Goal: Transaction & Acquisition: Book appointment/travel/reservation

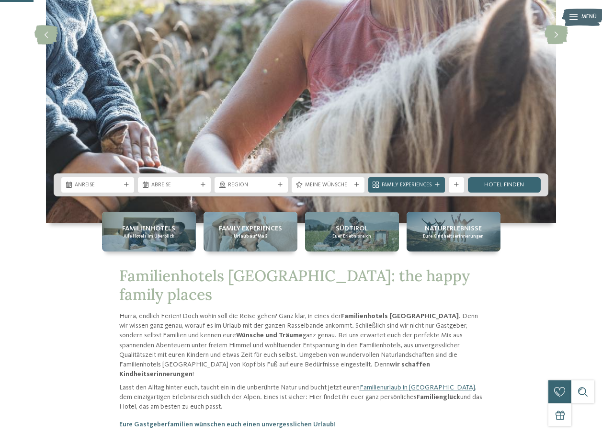
scroll to position [192, 0]
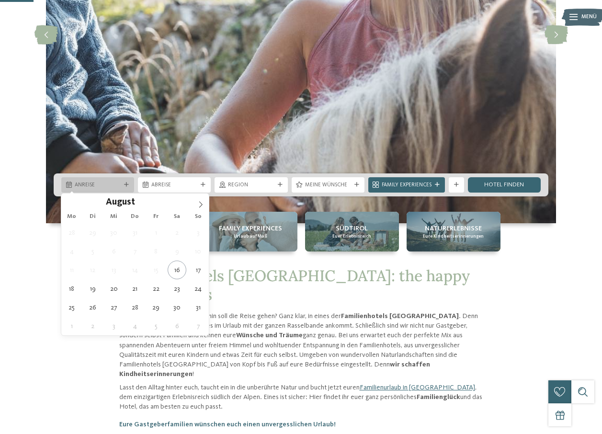
click at [105, 182] on span "Anreise" at bounding box center [98, 186] width 46 height 8
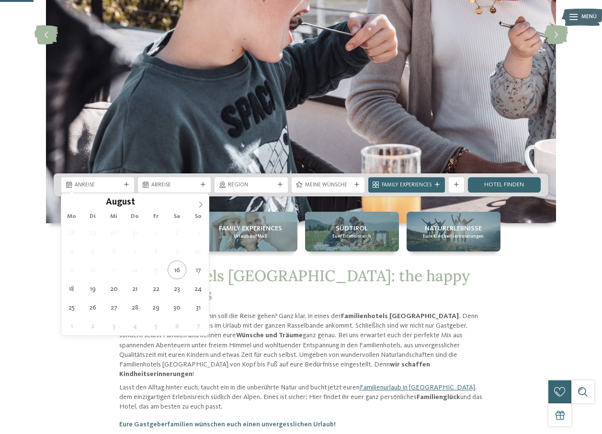
click at [200, 204] on icon at bounding box center [200, 204] width 7 height 7
type div "04.09.2025"
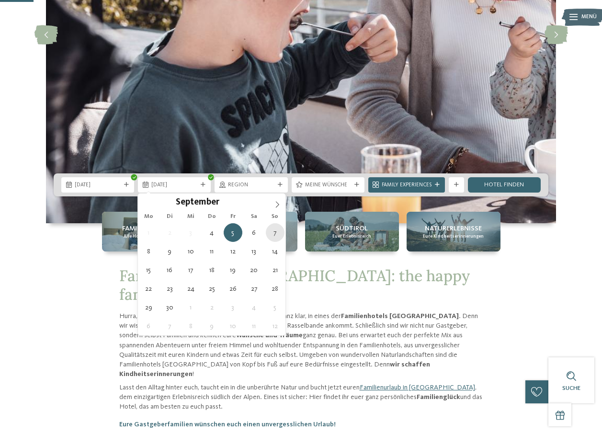
type div "07.09.2025"
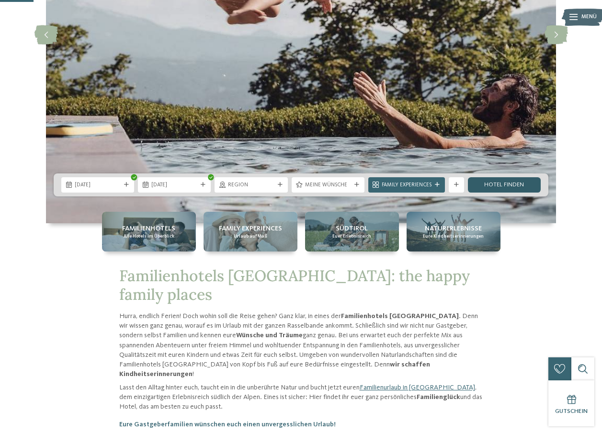
click at [495, 184] on link "Hotel finden" at bounding box center [504, 184] width 73 height 15
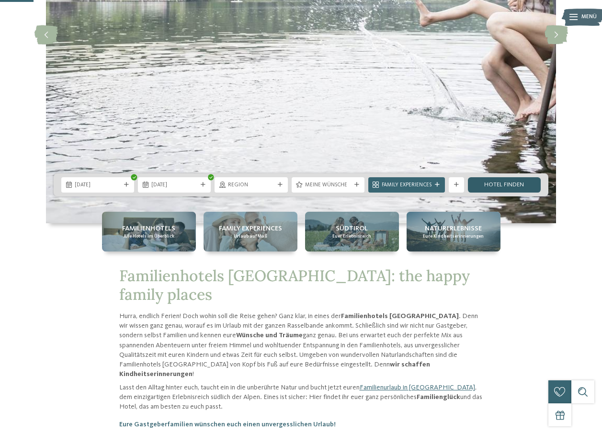
click at [505, 181] on link "Hotel finden" at bounding box center [504, 184] width 73 height 15
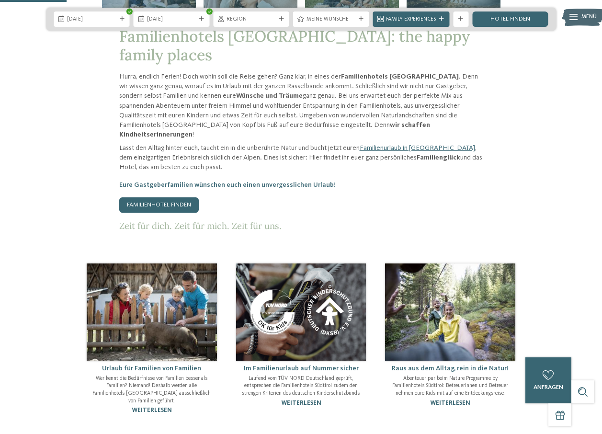
scroll to position [383, 0]
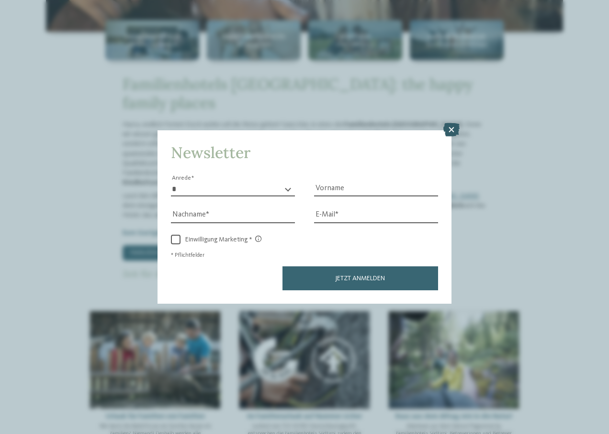
click at [453, 130] on icon at bounding box center [452, 129] width 16 height 13
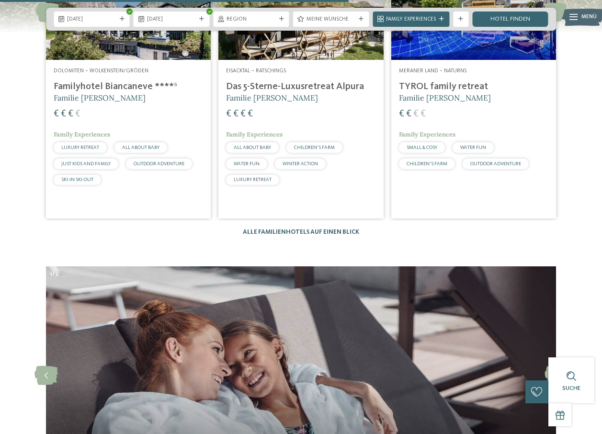
scroll to position [2012, 0]
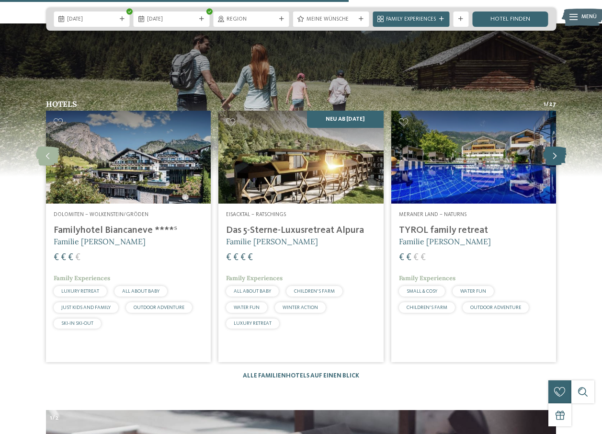
click at [555, 147] on icon at bounding box center [554, 156] width 23 height 19
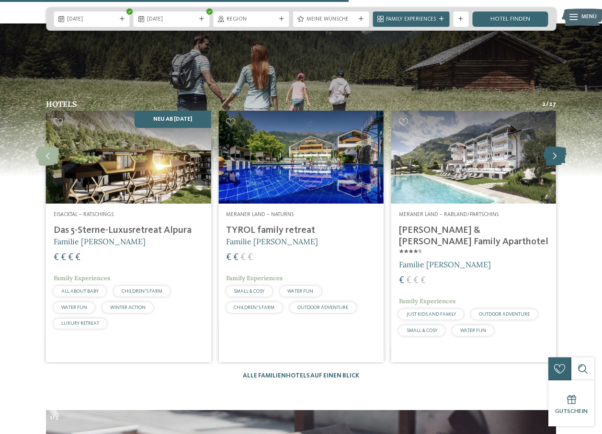
click at [555, 147] on icon at bounding box center [554, 156] width 23 height 19
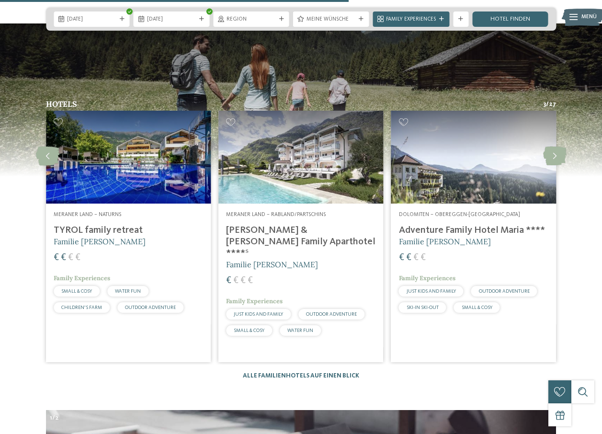
click at [426, 225] on h4 "Adventure Family Hotel Maria ****" at bounding box center [473, 230] width 149 height 11
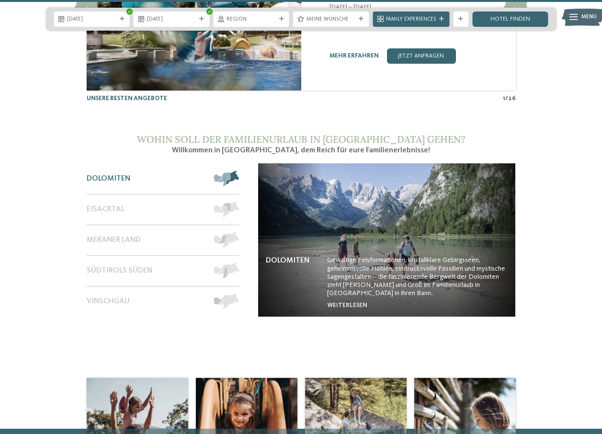
scroll to position [3473, 0]
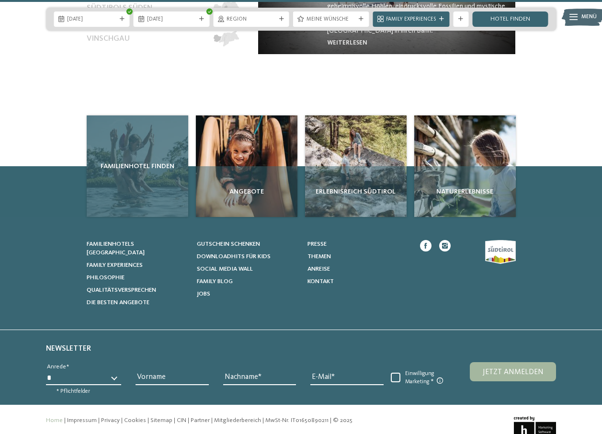
click at [149, 138] on div "Familienhotel finden" at bounding box center [138, 166] width 102 height 102
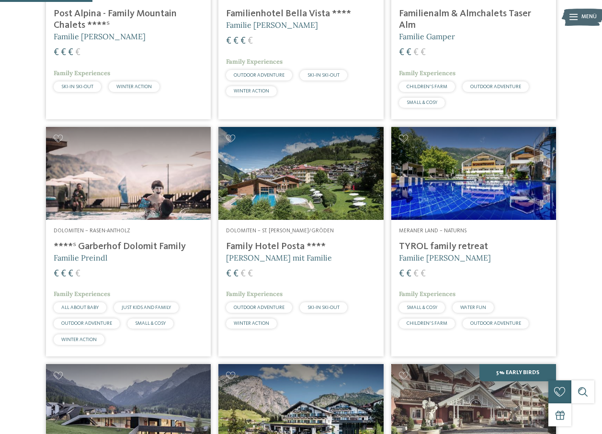
scroll to position [285, 0]
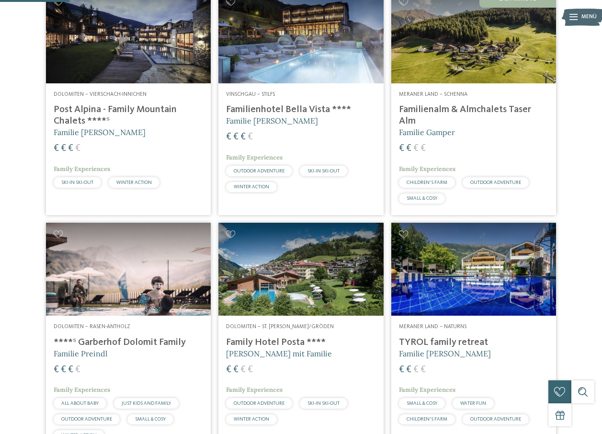
click at [431, 127] on h4 "Familienalm & Almchalets Taser Alm" at bounding box center [473, 115] width 149 height 23
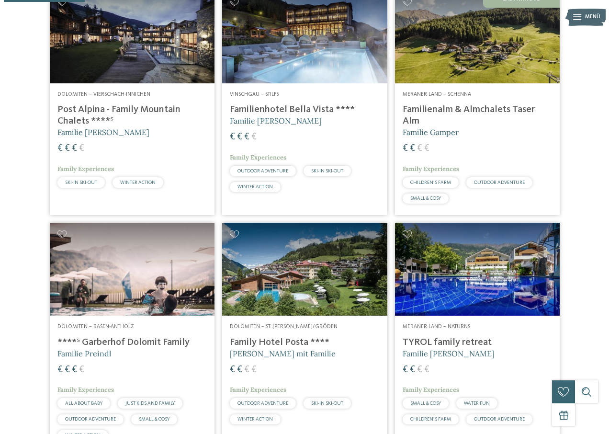
scroll to position [333, 0]
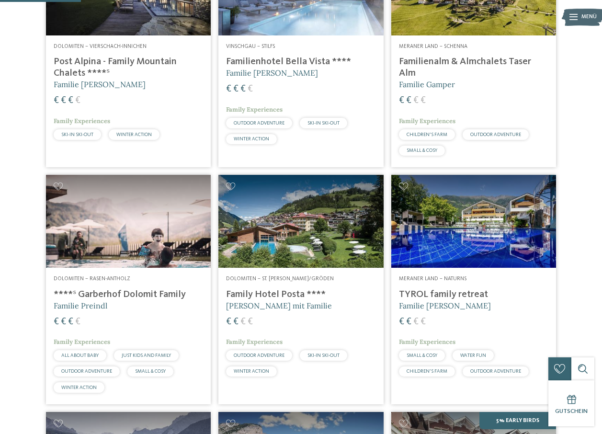
click at [269, 300] on h4 "Family Hotel Posta ****" at bounding box center [300, 294] width 149 height 11
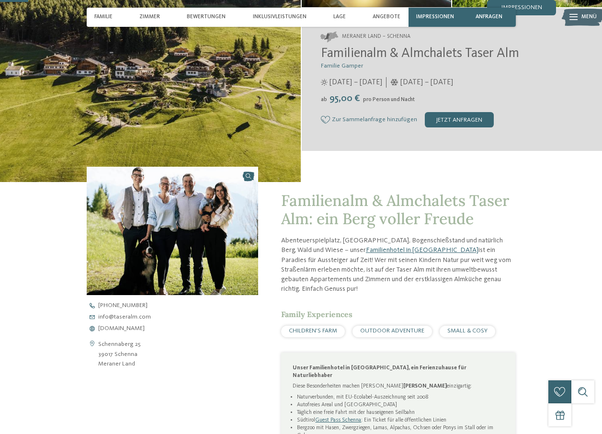
scroll to position [335, 0]
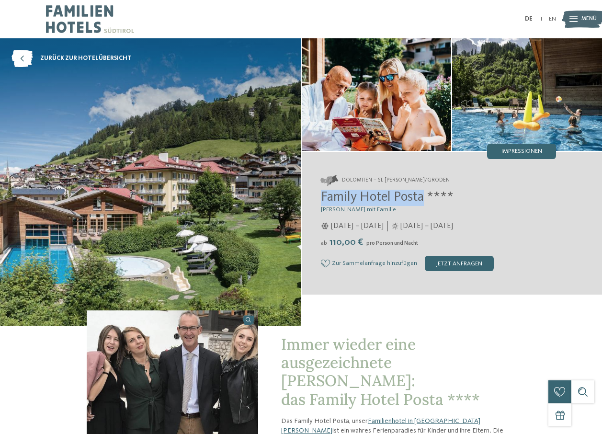
drag, startPoint x: 322, startPoint y: 193, endPoint x: 424, endPoint y: 198, distance: 102.2
click at [424, 198] on span "Family Hotel Posta ****" at bounding box center [387, 197] width 133 height 13
drag, startPoint x: 424, startPoint y: 198, endPoint x: 409, endPoint y: 196, distance: 14.9
copy span "Family Hotel Posta"
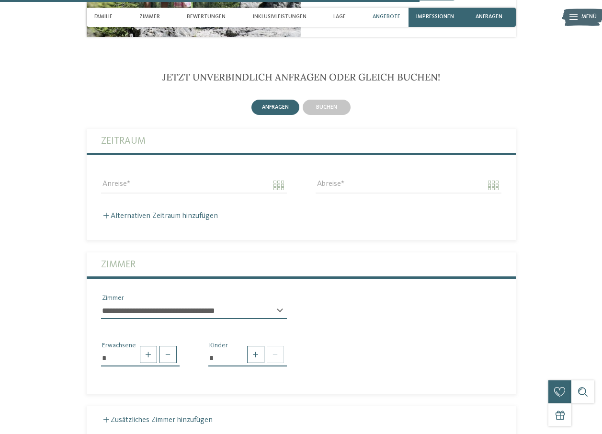
scroll to position [1437, 0]
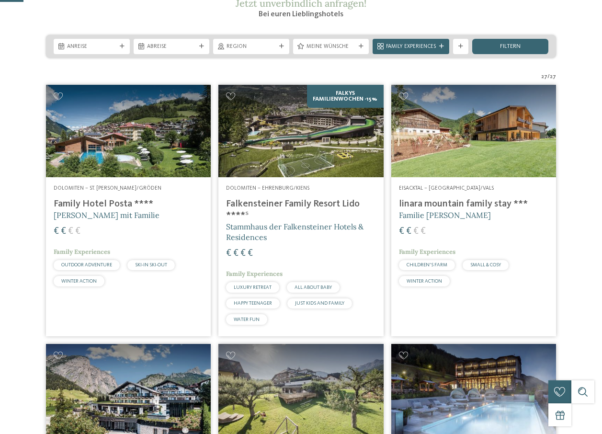
scroll to position [192, 0]
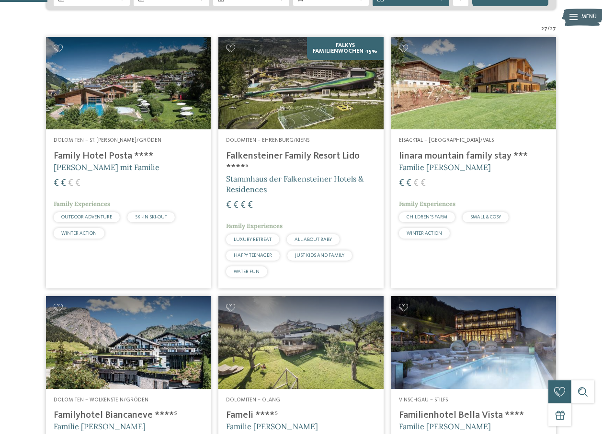
click at [471, 162] on h4 "linara mountain family stay ***" at bounding box center [473, 155] width 149 height 11
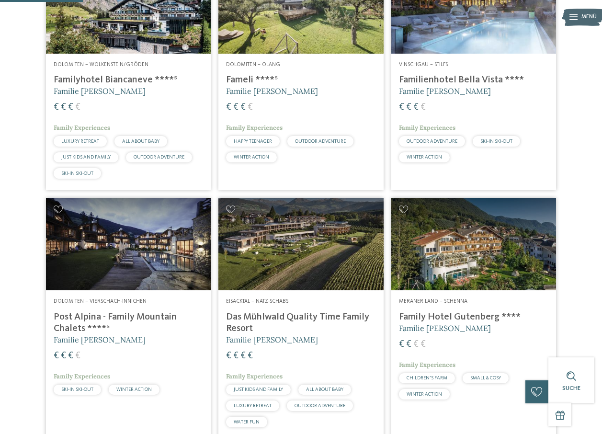
scroll to position [575, 0]
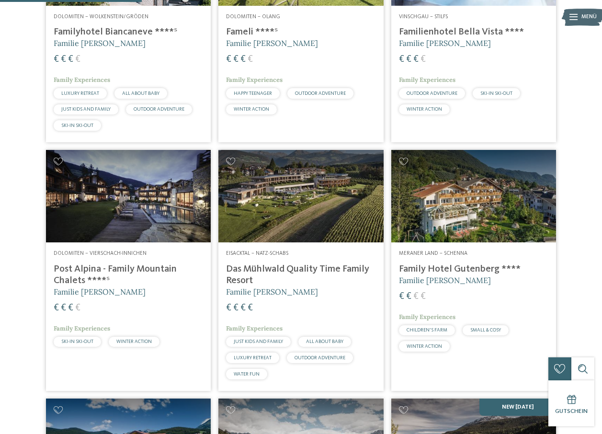
click at [482, 275] on h4 "Family Hotel Gutenberg ****" at bounding box center [473, 269] width 149 height 11
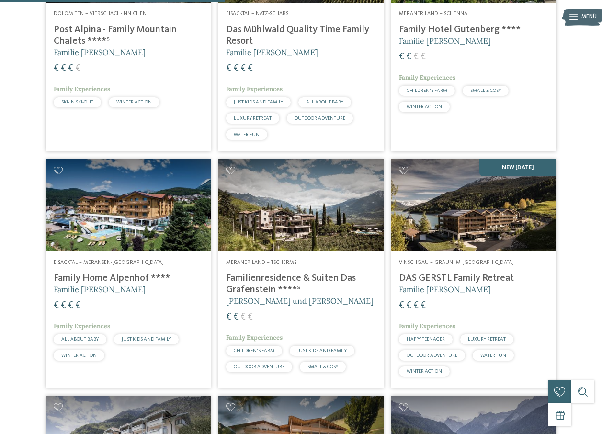
scroll to position [1054, 0]
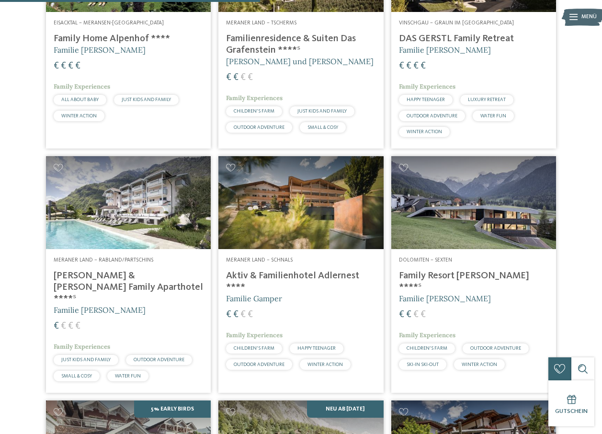
click at [445, 293] on h4 "Family Resort Rainer ****ˢ" at bounding box center [473, 281] width 149 height 23
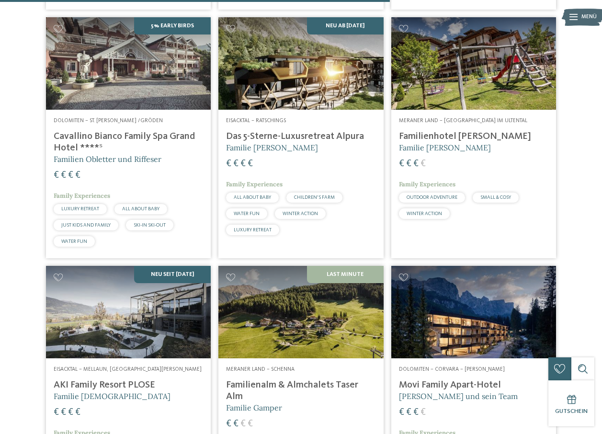
scroll to position [1581, 0]
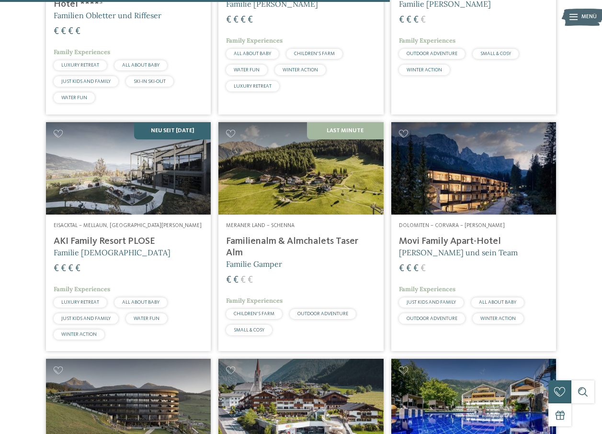
click at [345, 243] on h4 "Familienalm & Almchalets Taser Alm" at bounding box center [300, 247] width 149 height 23
click at [464, 247] on h4 "Movi Family Apart-Hotel" at bounding box center [473, 241] width 149 height 11
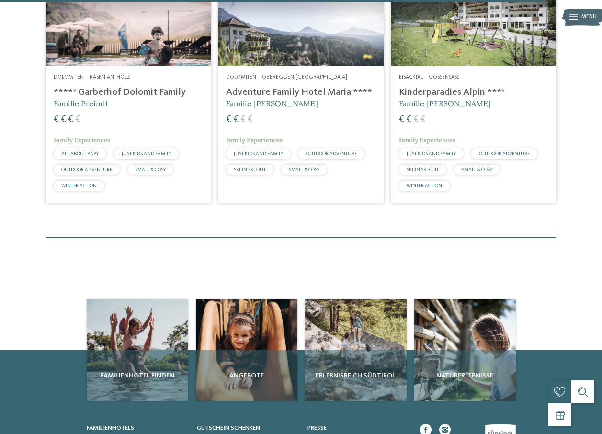
scroll to position [2012, 0]
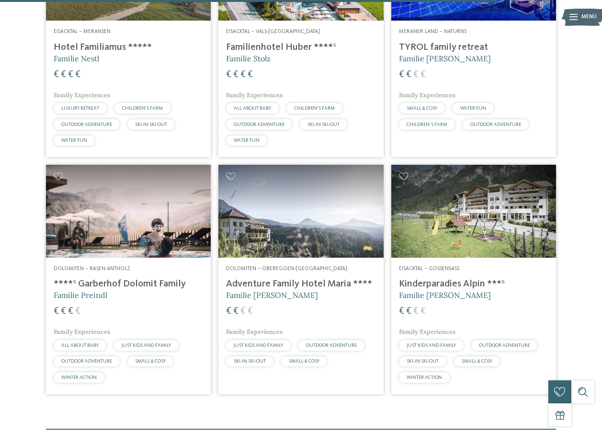
click at [463, 290] on h4 "Kinderparadies Alpin ***ˢ" at bounding box center [473, 283] width 149 height 11
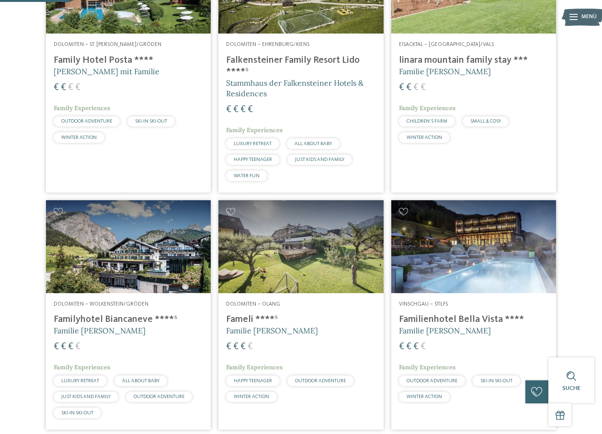
scroll to position [0, 0]
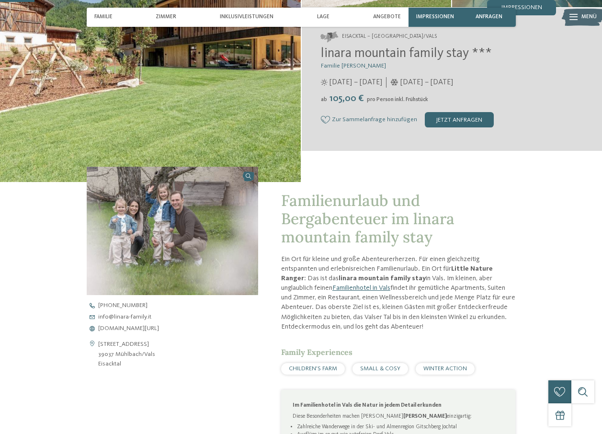
scroll to position [192, 0]
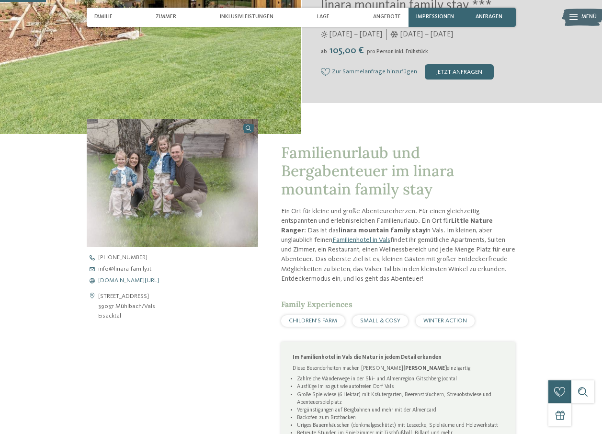
click at [142, 282] on span "www.linara-family.it/de" at bounding box center [128, 281] width 61 height 6
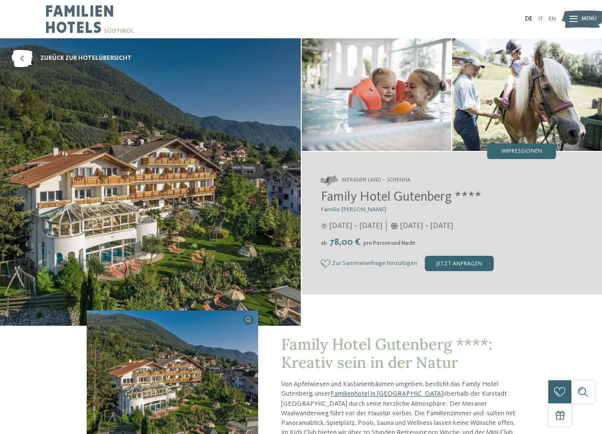
click at [233, 221] on img at bounding box center [150, 181] width 301 height 287
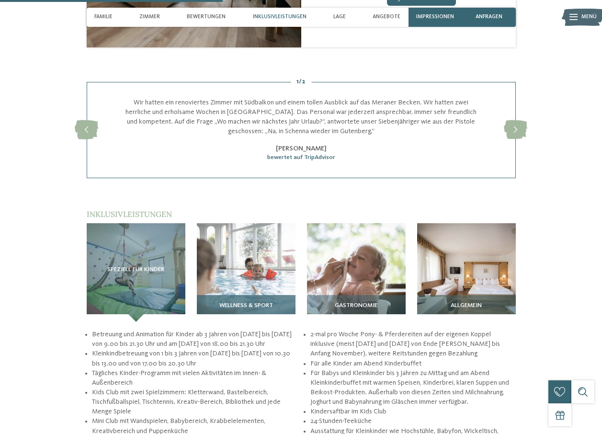
scroll to position [1054, 0]
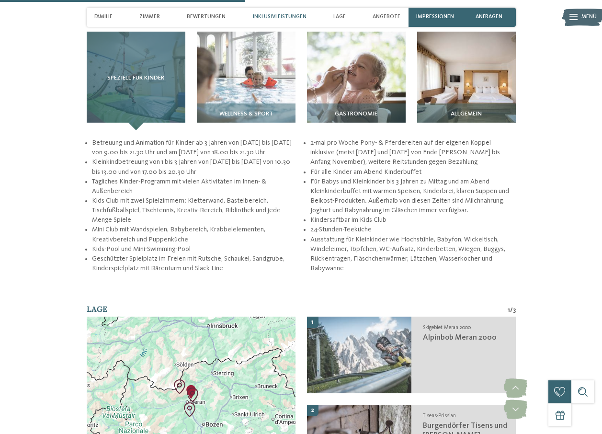
click at [121, 86] on div "Speziell für Kinder" at bounding box center [136, 81] width 99 height 99
click at [148, 66] on div "Speziell für Kinder" at bounding box center [136, 81] width 99 height 99
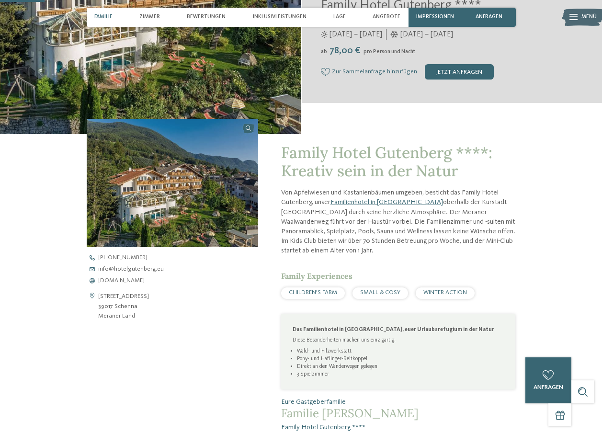
scroll to position [240, 0]
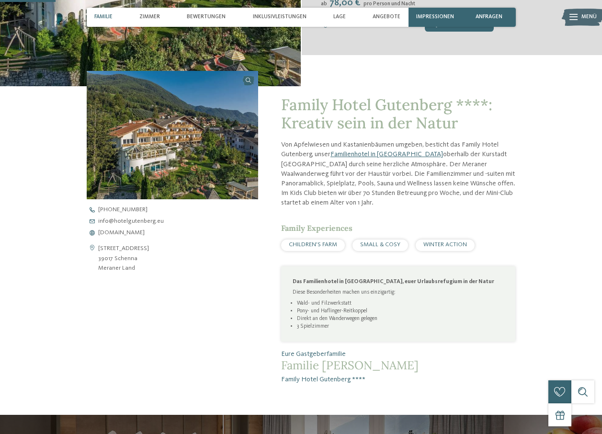
click at [583, 18] on span "Menü" at bounding box center [589, 17] width 15 height 8
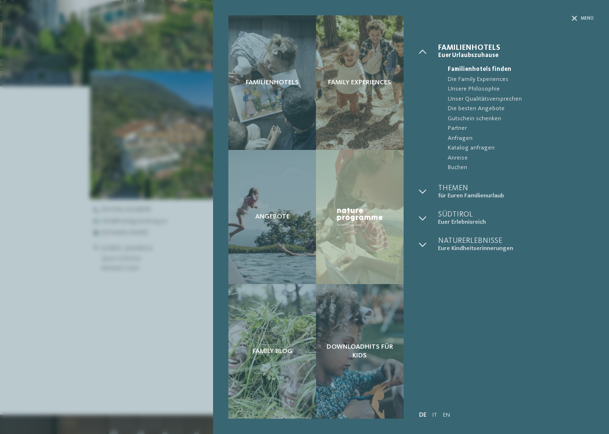
click at [73, 330] on div "Familienhotels Family Experiences Angebote" at bounding box center [304, 217] width 609 height 434
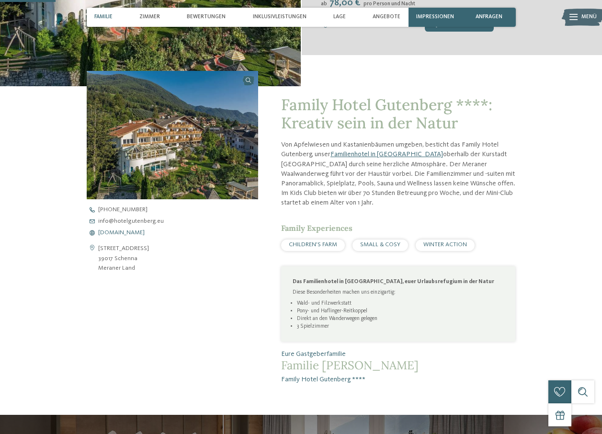
click at [123, 234] on span "www.hotelgutenberg.eu" at bounding box center [121, 233] width 46 height 6
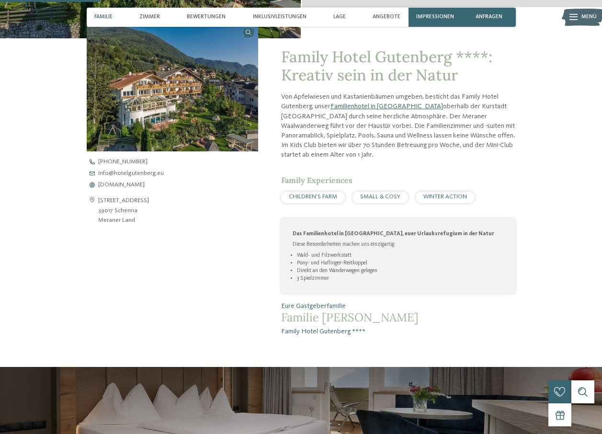
scroll to position [431, 0]
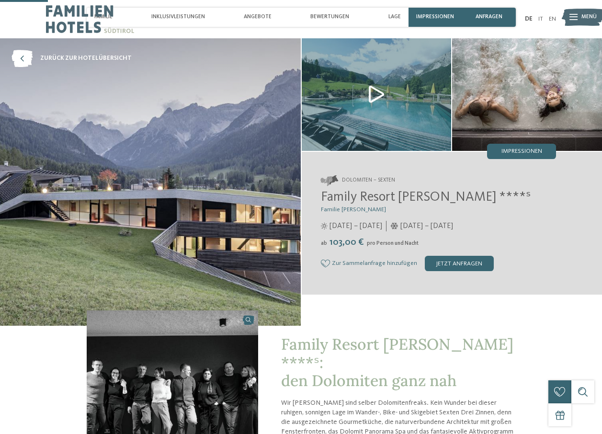
scroll to position [192, 0]
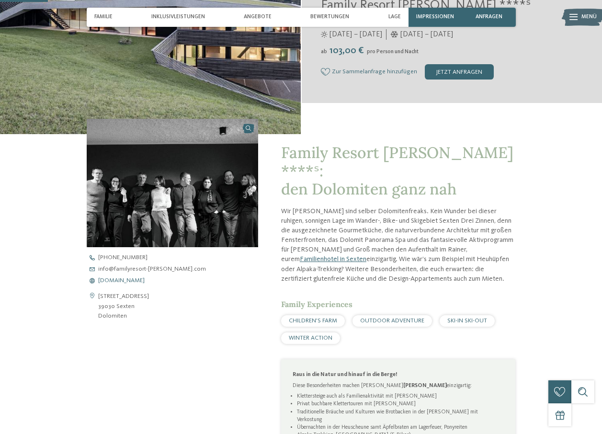
click at [115, 280] on span "www.familyresort-rainer.com" at bounding box center [121, 281] width 46 height 6
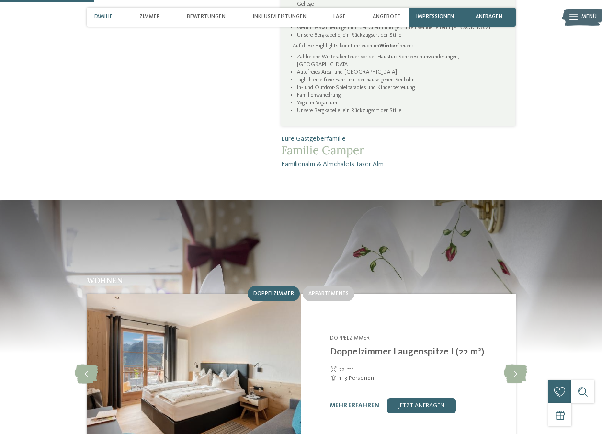
scroll to position [815, 0]
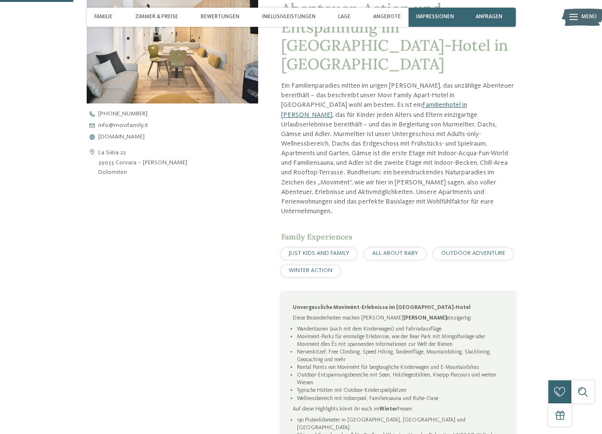
scroll to position [96, 0]
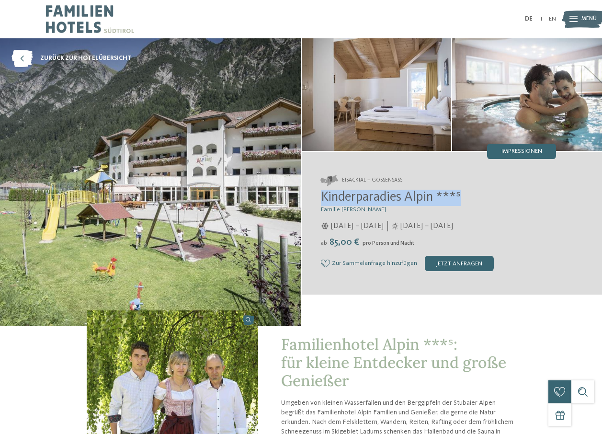
drag, startPoint x: 330, startPoint y: 196, endPoint x: 491, endPoint y: 198, distance: 161.5
click at [491, 198] on div "Eisacktal – Gossensass Kinderparadies Alpin ***ˢ Familie [PERSON_NAME] [DATE] –…" at bounding box center [452, 223] width 301 height 135
drag, startPoint x: 491, startPoint y: 198, endPoint x: 450, endPoint y: 195, distance: 40.8
copy span "Kinderparadies Alpin ***ˢ"
